Goal: Task Accomplishment & Management: Use online tool/utility

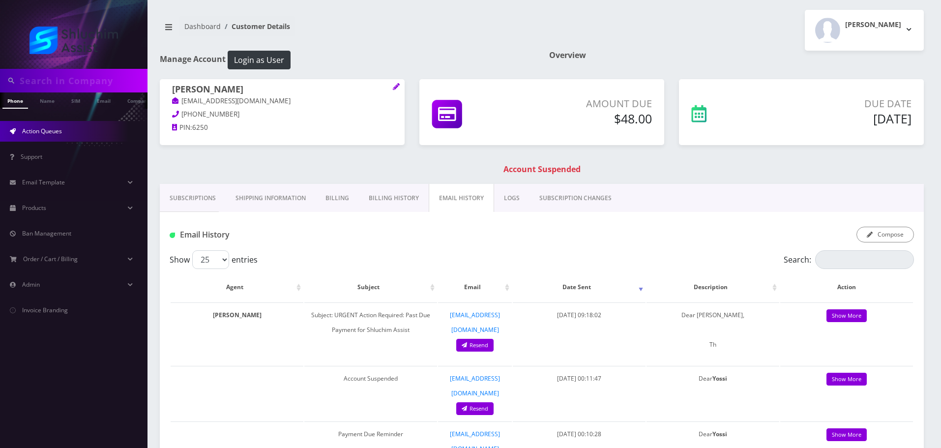
click at [72, 128] on link "Action Queues" at bounding box center [73, 131] width 147 height 21
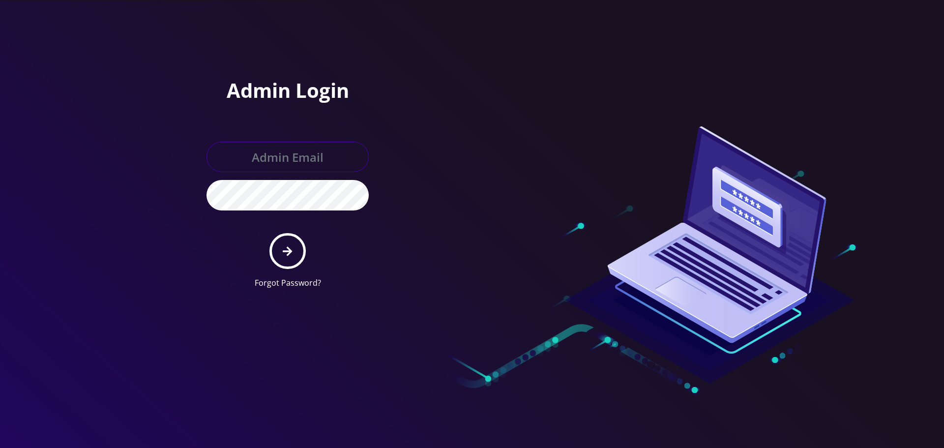
type input "[EMAIL_ADDRESS][DOMAIN_NAME]"
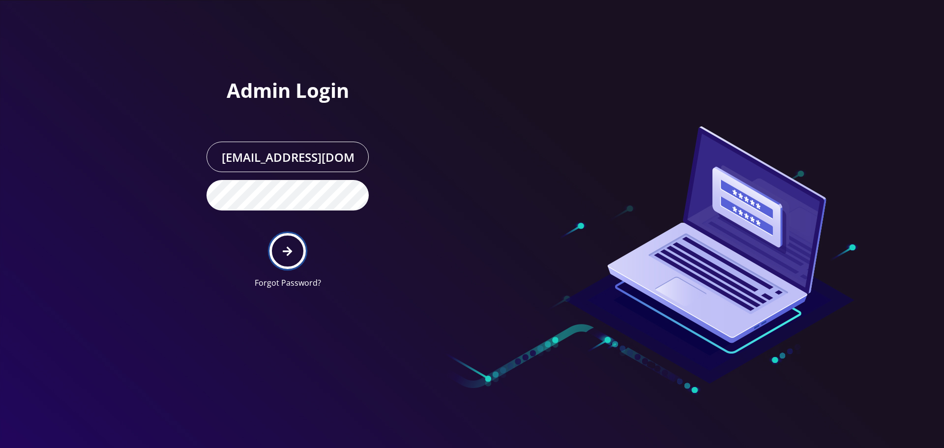
click at [287, 250] on icon "submit" at bounding box center [287, 251] width 9 height 11
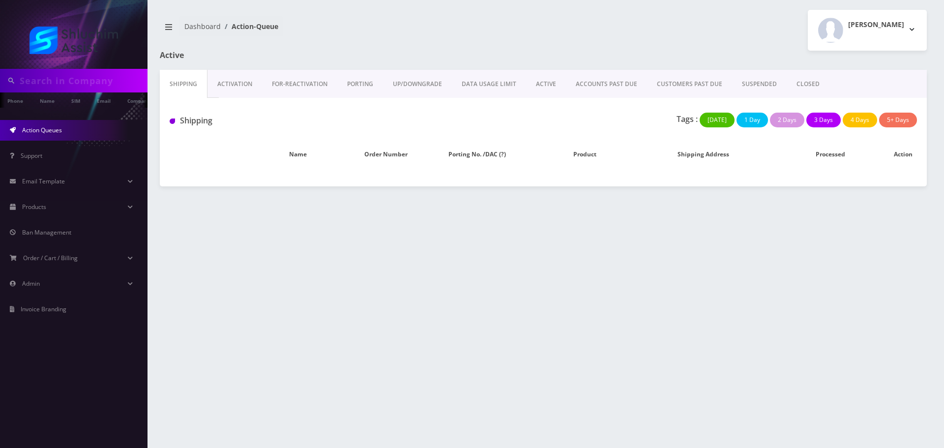
type input "9173287133"
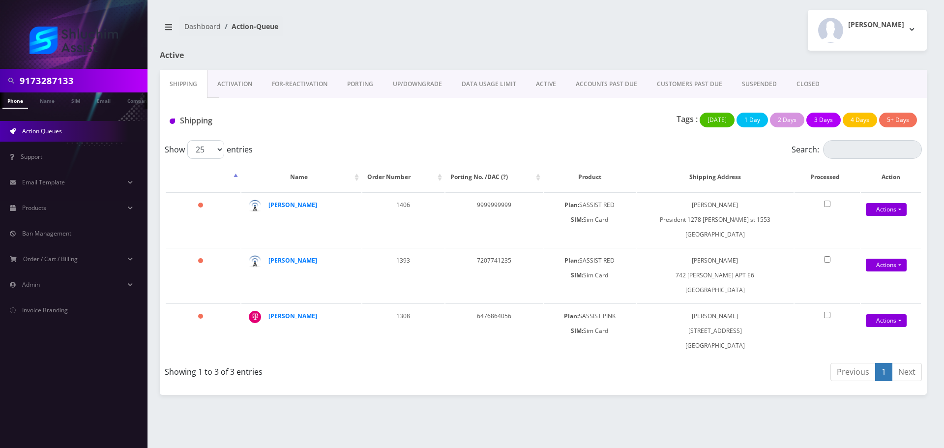
click at [544, 80] on link "ACTIVE" at bounding box center [546, 84] width 40 height 29
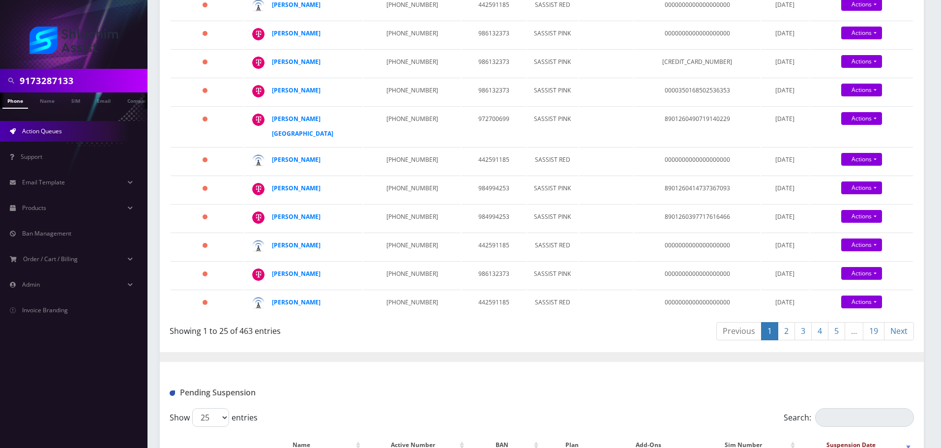
scroll to position [590, 0]
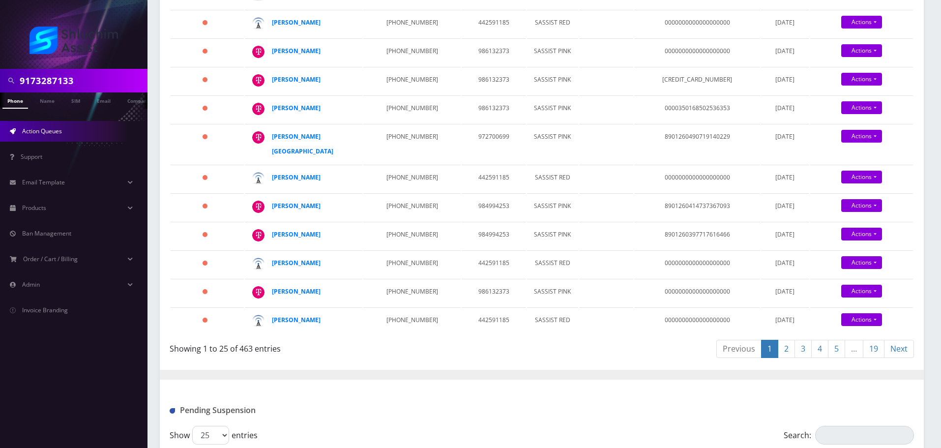
click at [824, 358] on link "4" at bounding box center [819, 349] width 17 height 18
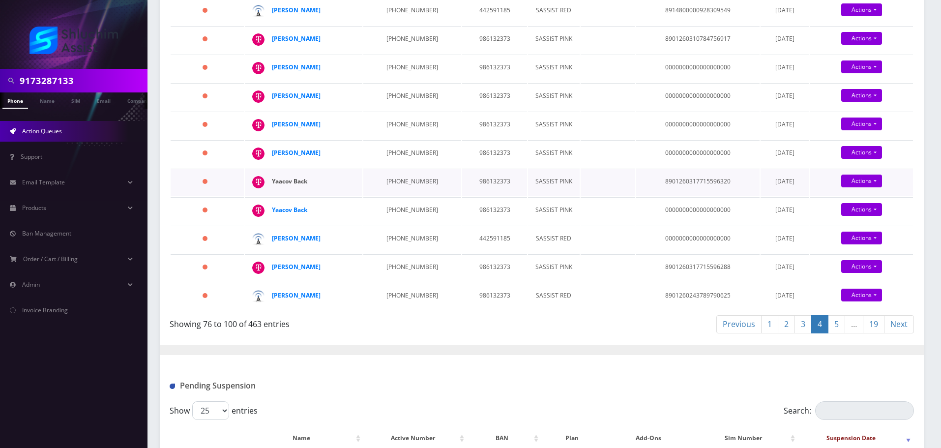
click at [294, 177] on strong "Yaacov Back" at bounding box center [289, 181] width 35 height 8
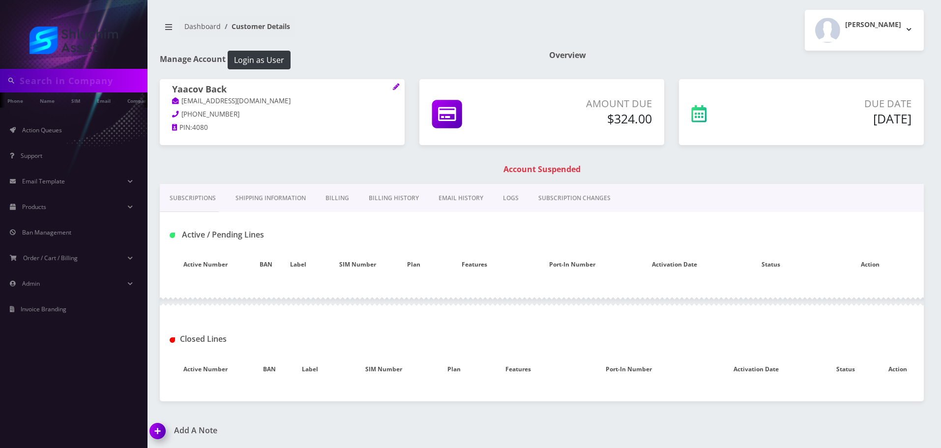
type input "9173287133"
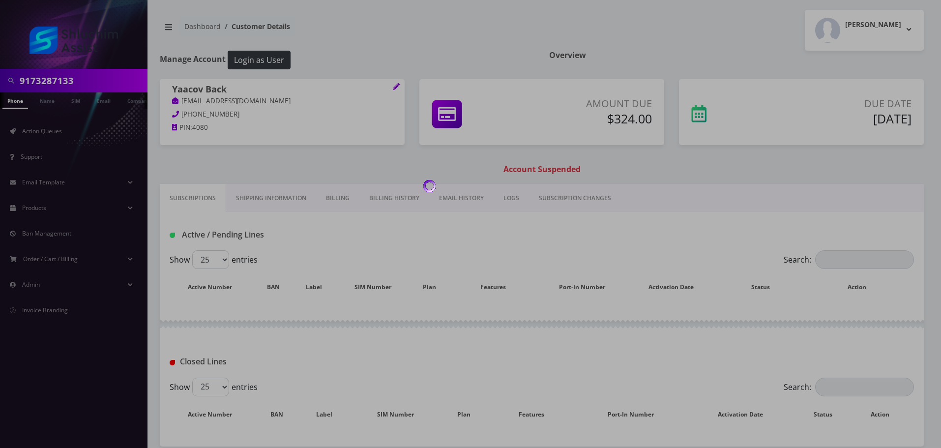
click at [373, 203] on div at bounding box center [470, 224] width 941 height 448
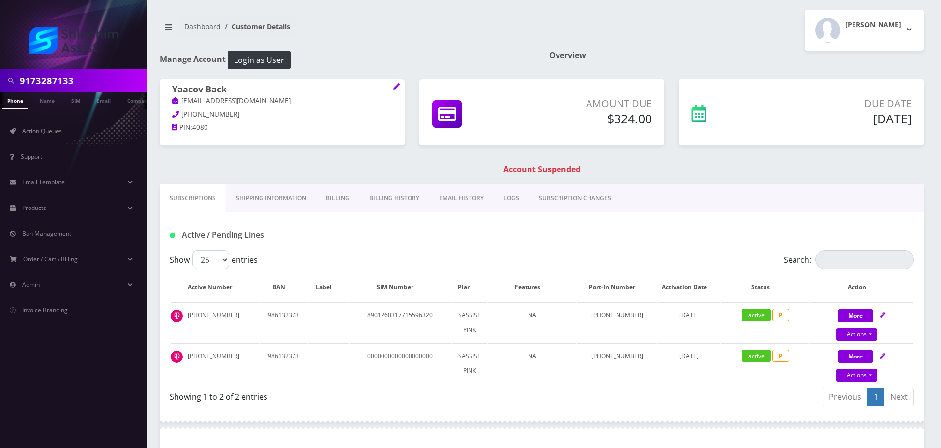
click at [380, 202] on link "Billing History" at bounding box center [394, 198] width 70 height 29
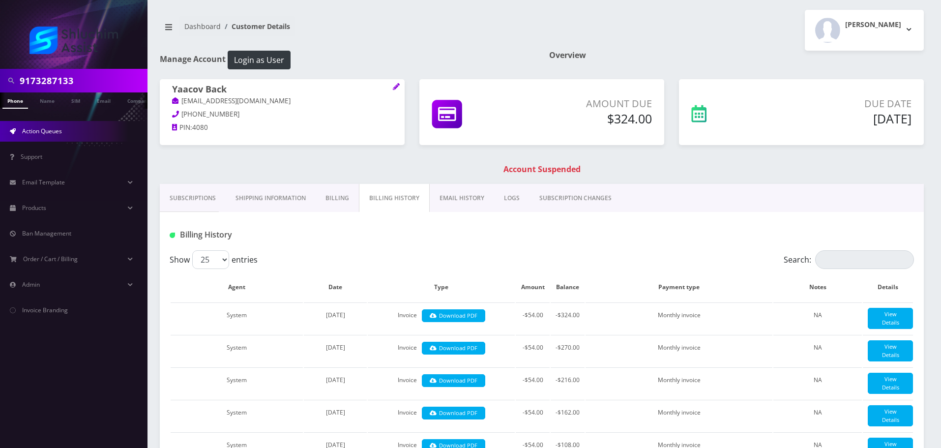
click at [59, 129] on span "Action Queues" at bounding box center [42, 131] width 40 height 8
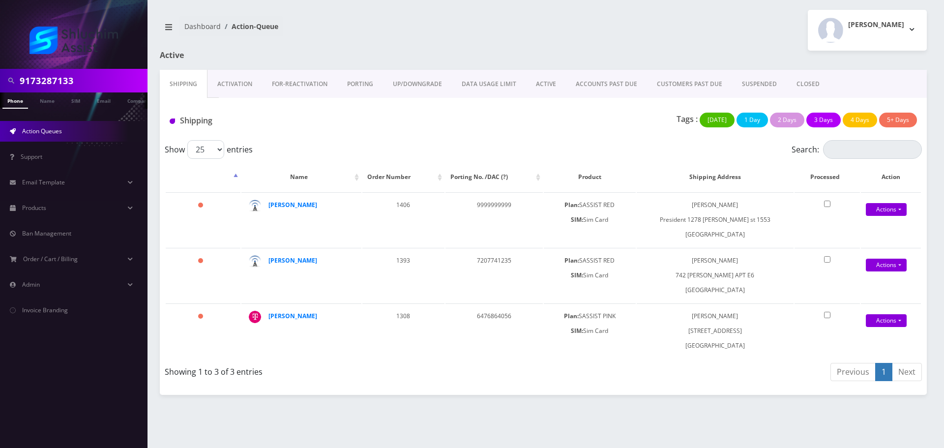
click at [551, 92] on link "ACTIVE" at bounding box center [546, 84] width 40 height 29
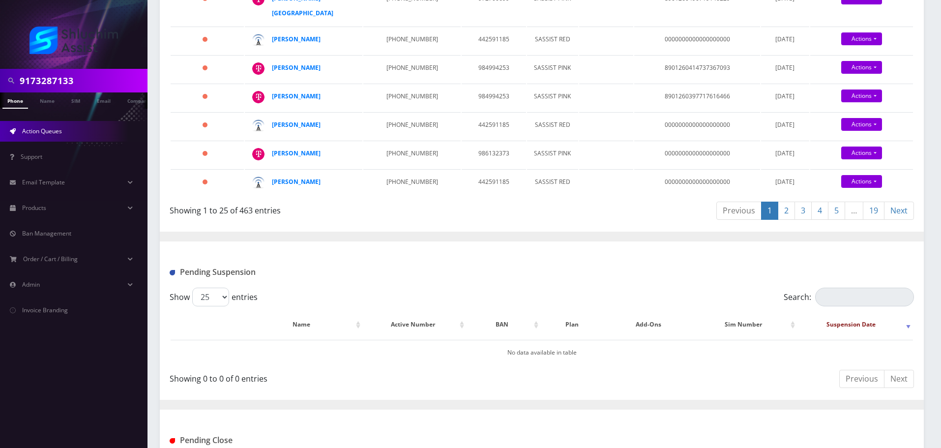
scroll to position [924, 0]
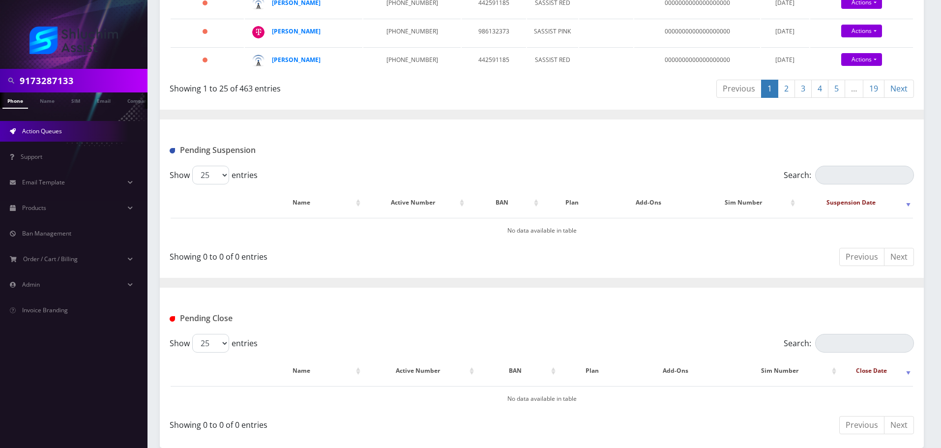
click at [792, 92] on link "2" at bounding box center [786, 89] width 17 height 18
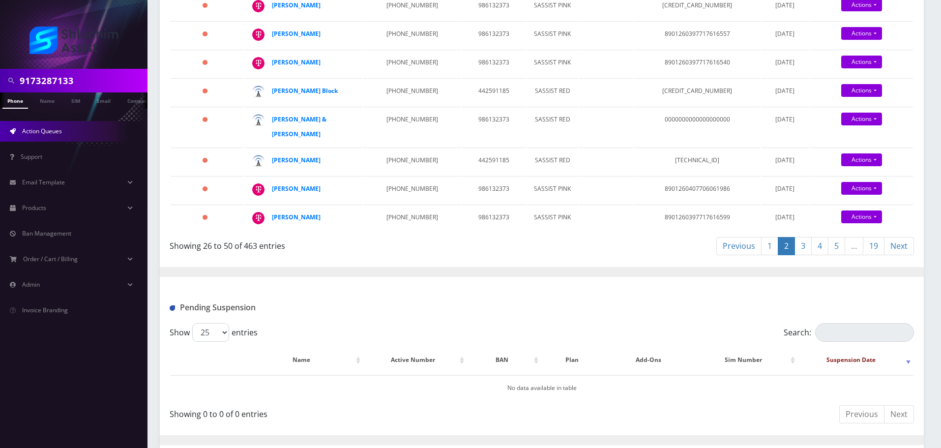
scroll to position [678, 0]
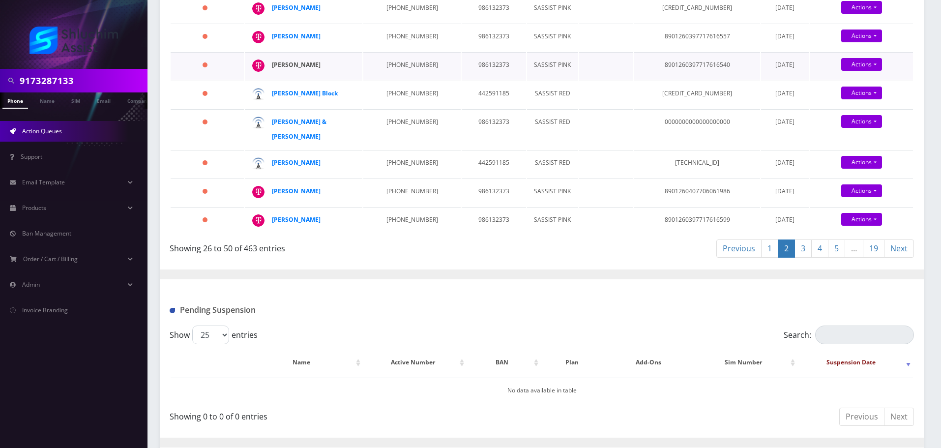
click at [307, 69] on strong "Abraham Hendel" at bounding box center [296, 64] width 49 height 8
click at [311, 167] on strong "Mendel Hildeshaim" at bounding box center [296, 162] width 49 height 8
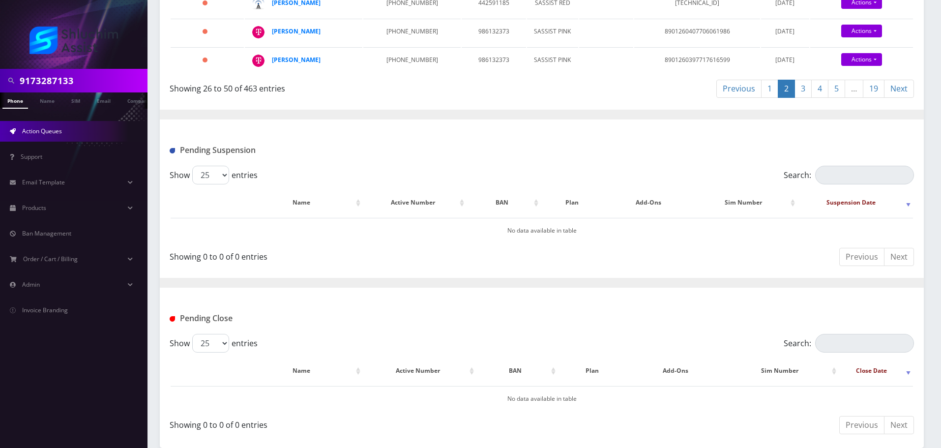
scroll to position [1047, 0]
click at [823, 89] on link "4" at bounding box center [819, 89] width 17 height 18
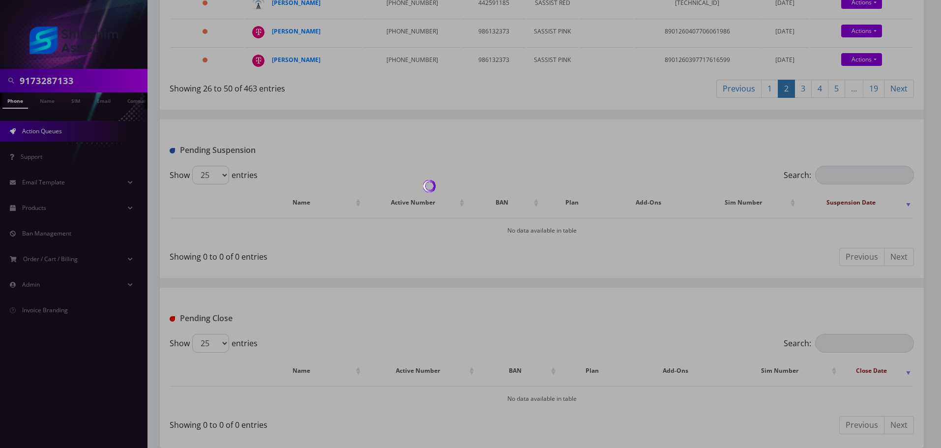
scroll to position [826, 0]
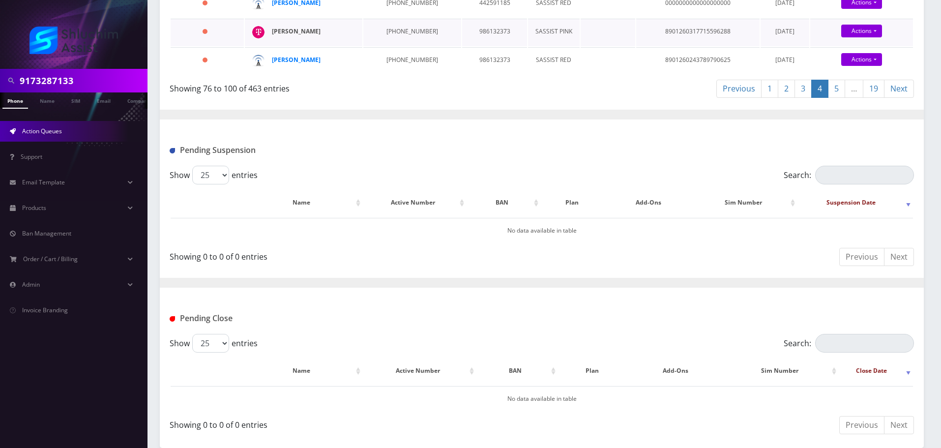
click at [314, 34] on div "Miriam Rosenzweig" at bounding box center [309, 31] width 75 height 15
click at [314, 33] on strong "Miriam Rosenzweig" at bounding box center [296, 31] width 49 height 8
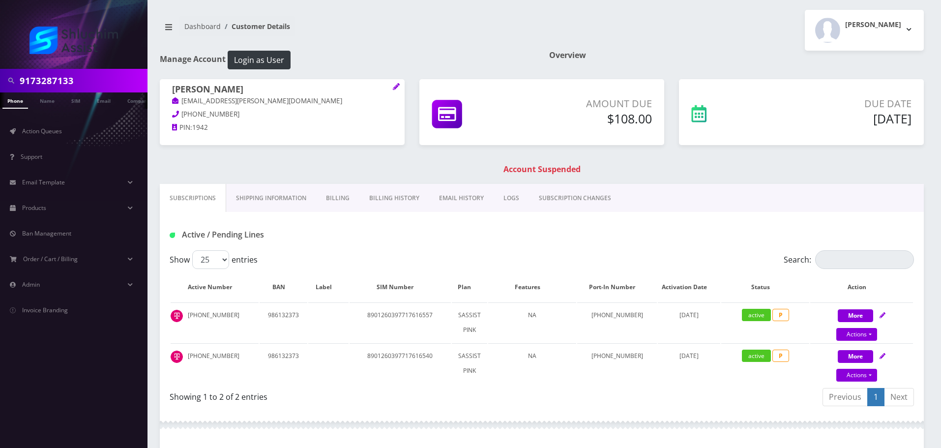
click at [388, 196] on link "Billing History" at bounding box center [394, 198] width 70 height 29
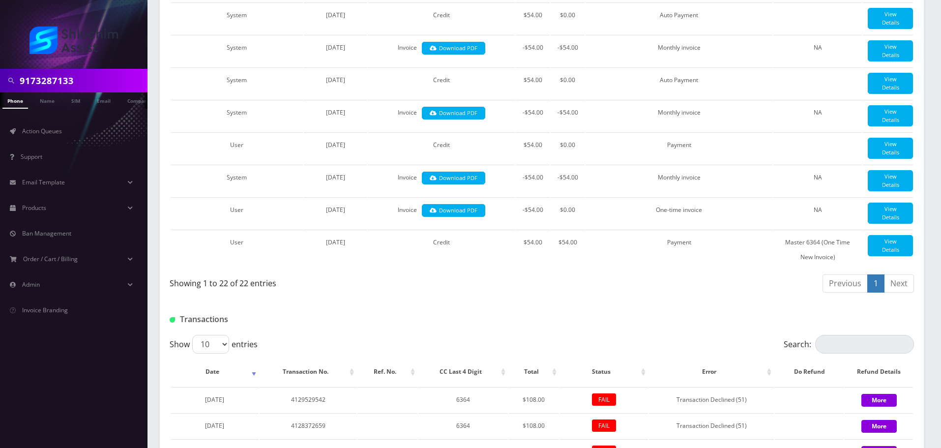
scroll to position [1049, 0]
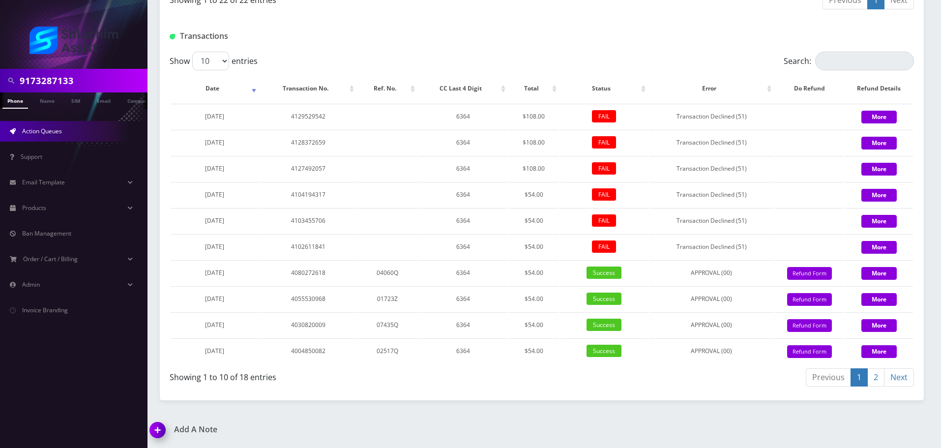
click at [53, 130] on span "Action Queues" at bounding box center [42, 131] width 40 height 8
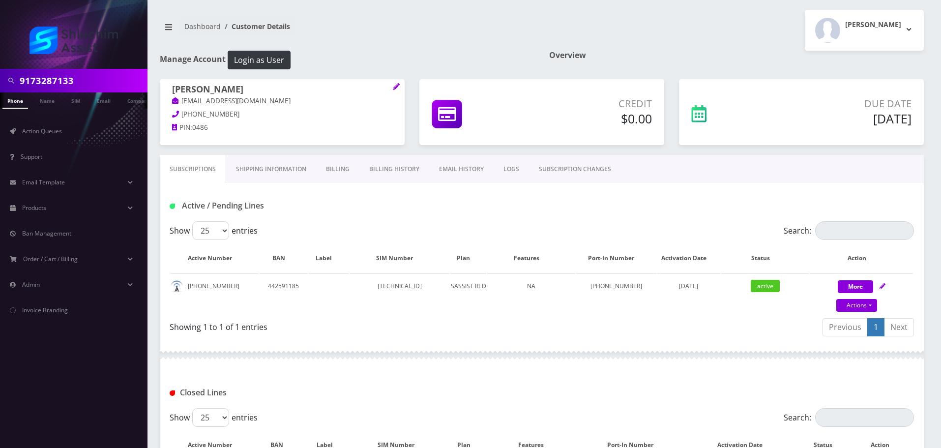
click at [391, 167] on link "Billing History" at bounding box center [394, 169] width 70 height 29
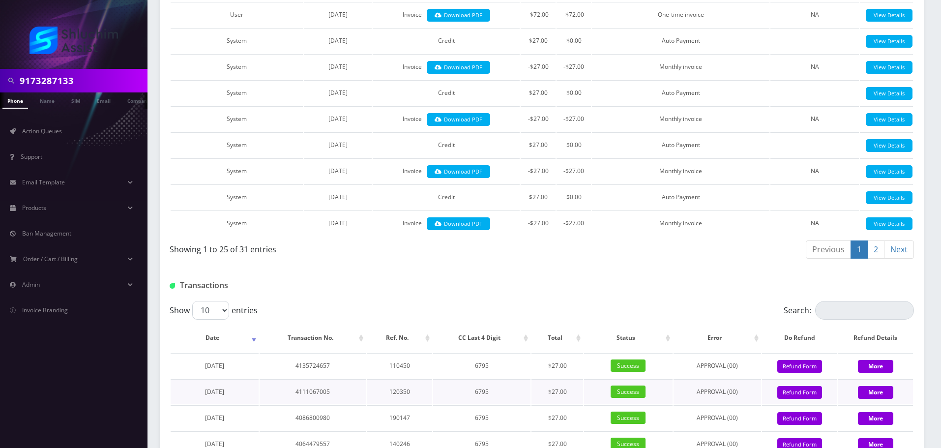
scroll to position [938, 0]
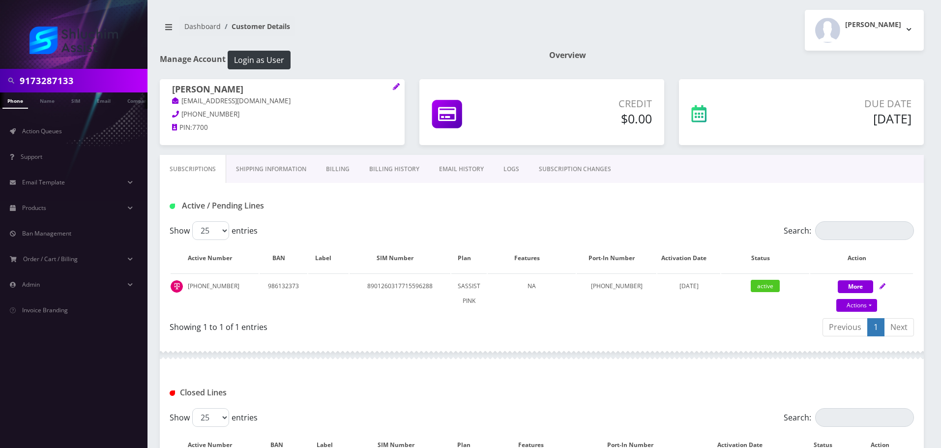
click at [384, 174] on link "Billing History" at bounding box center [394, 169] width 70 height 29
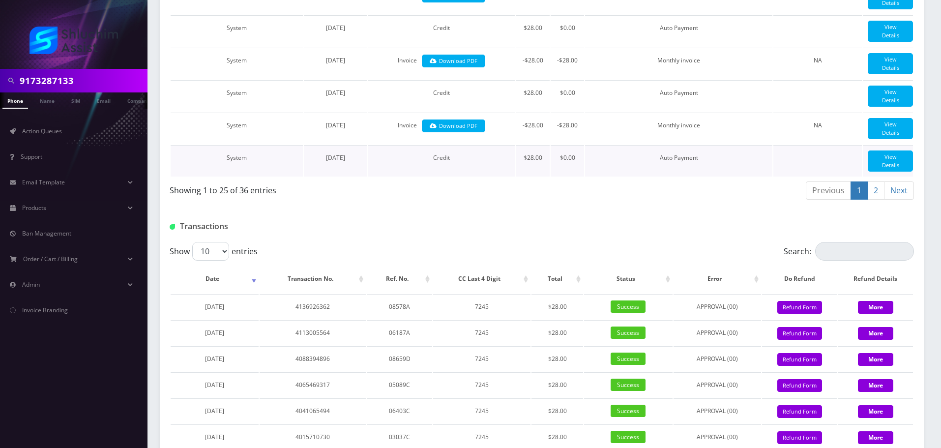
scroll to position [1131, 0]
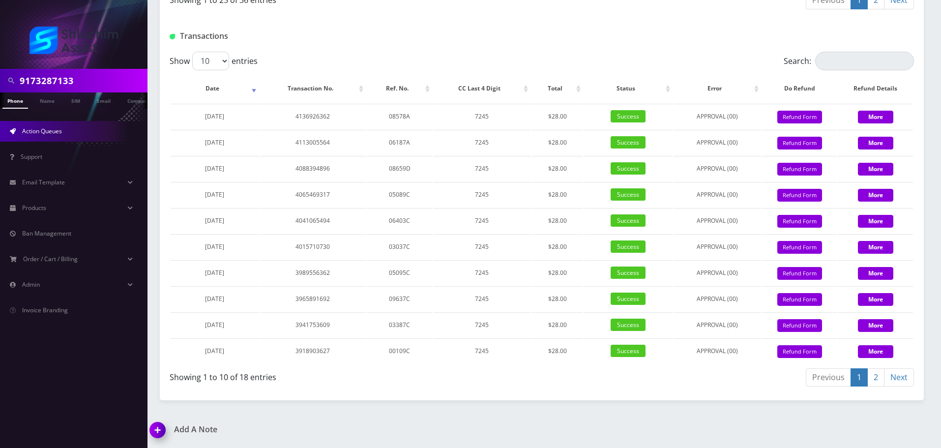
click at [59, 133] on span "Action Queues" at bounding box center [42, 131] width 40 height 8
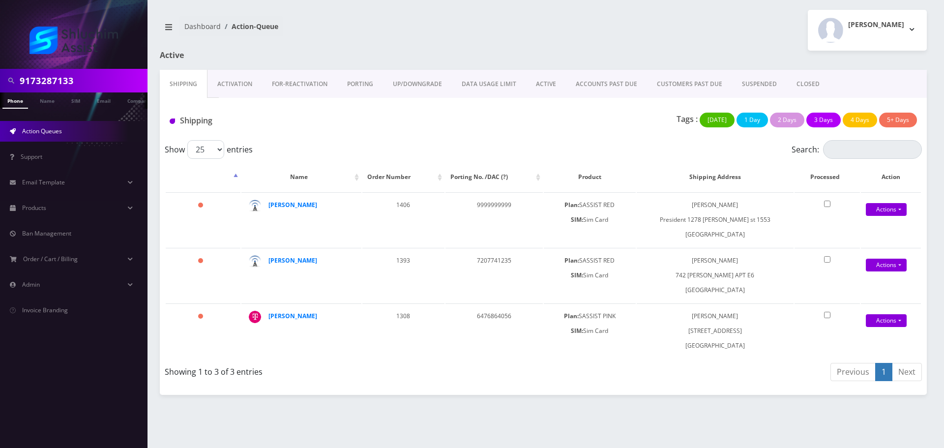
click at [549, 85] on link "ACTIVE" at bounding box center [546, 84] width 40 height 29
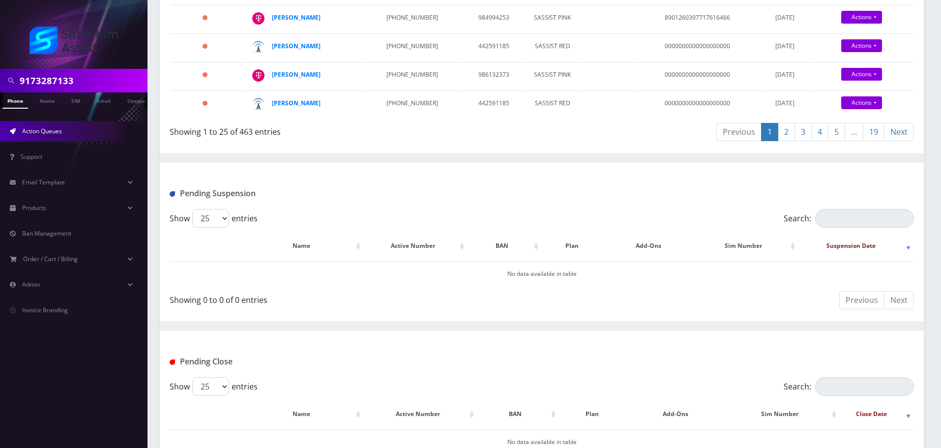
scroll to position [924, 0]
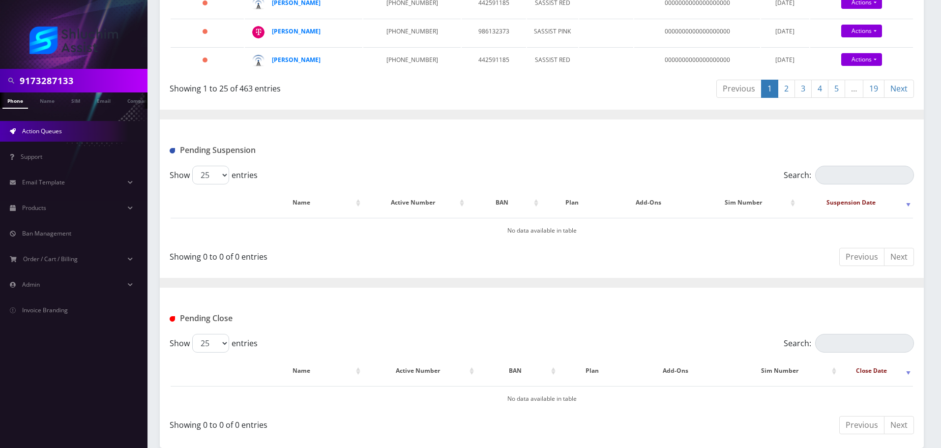
click at [871, 91] on link "19" at bounding box center [874, 89] width 22 height 18
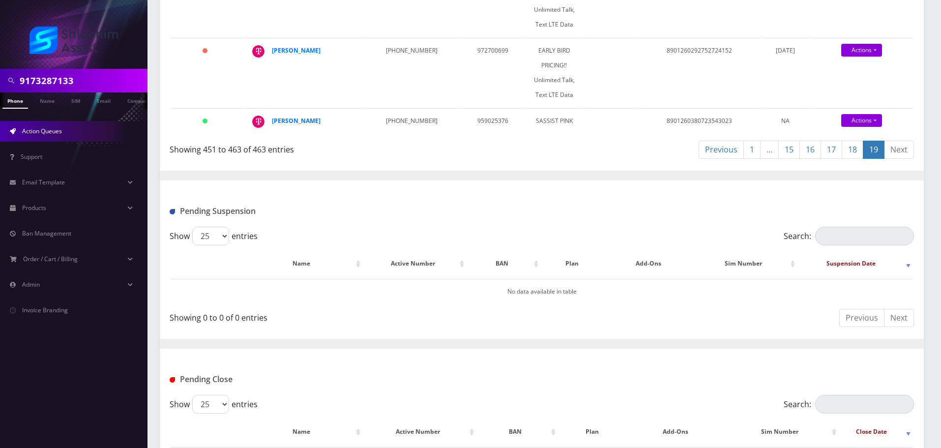
click at [793, 151] on link "15" at bounding box center [789, 150] width 22 height 18
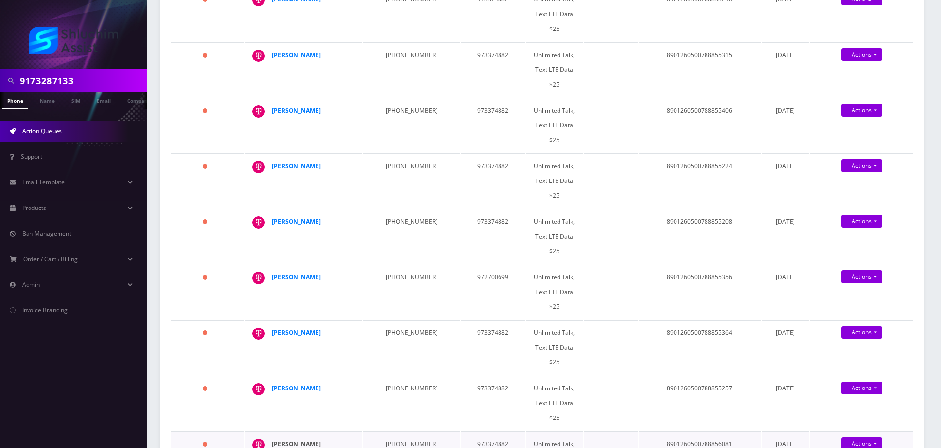
click at [317, 440] on strong "[PERSON_NAME]" at bounding box center [296, 444] width 49 height 8
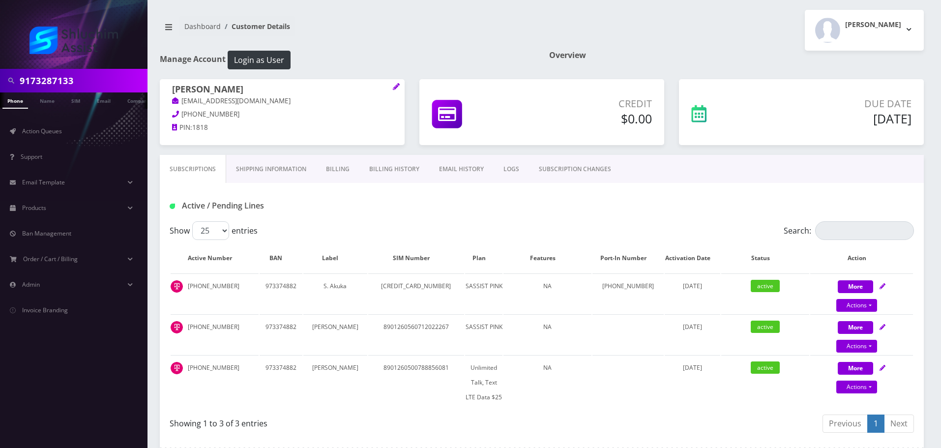
click at [393, 169] on link "Billing History" at bounding box center [394, 169] width 70 height 29
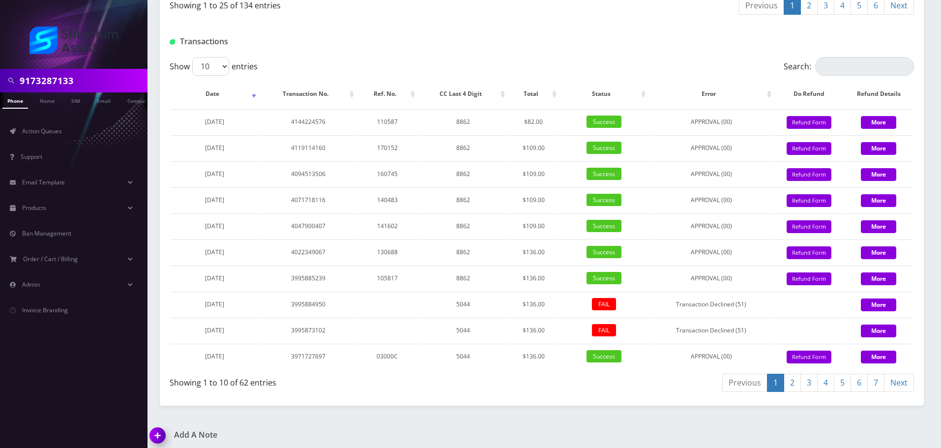
scroll to position [938, 0]
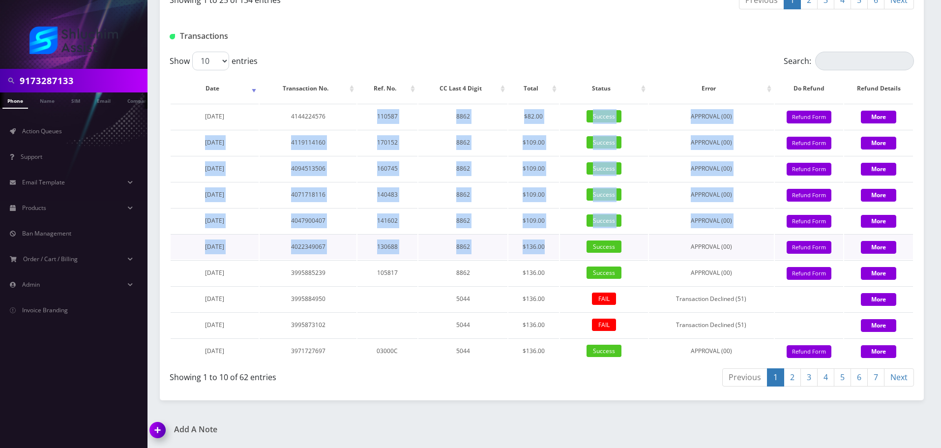
drag, startPoint x: 361, startPoint y: 133, endPoint x: 573, endPoint y: 249, distance: 241.6
click at [573, 249] on tbody "[DATE] 4144224576 110587 8862 $82.00 Success APPROVAL (00) 82 Give Credit Refun…" at bounding box center [542, 234] width 742 height 260
click at [573, 249] on td "Success" at bounding box center [604, 246] width 88 height 25
